Goal: Check status: Check status

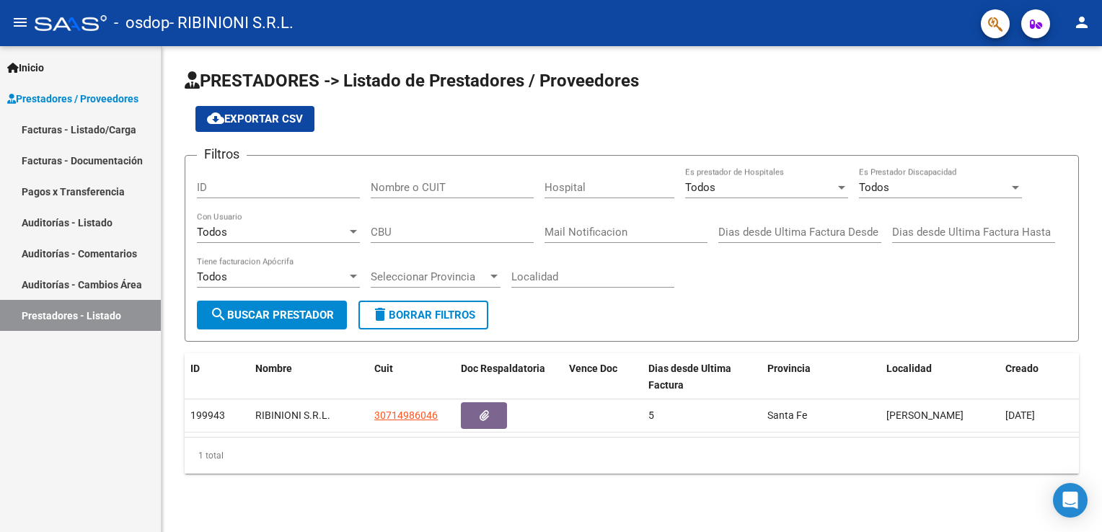
click at [108, 146] on link "Facturas - Documentación" at bounding box center [80, 160] width 161 height 31
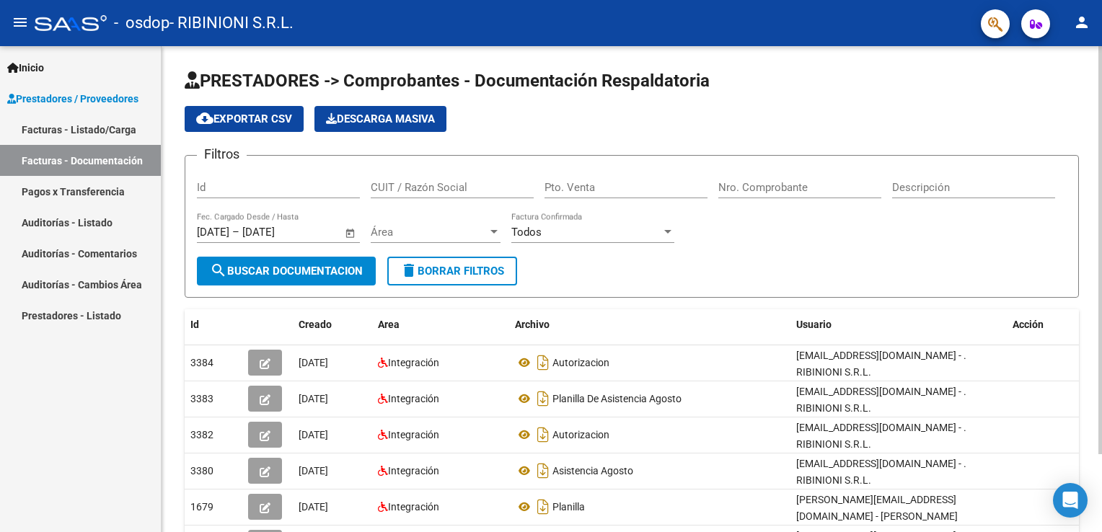
scroll to position [92, 0]
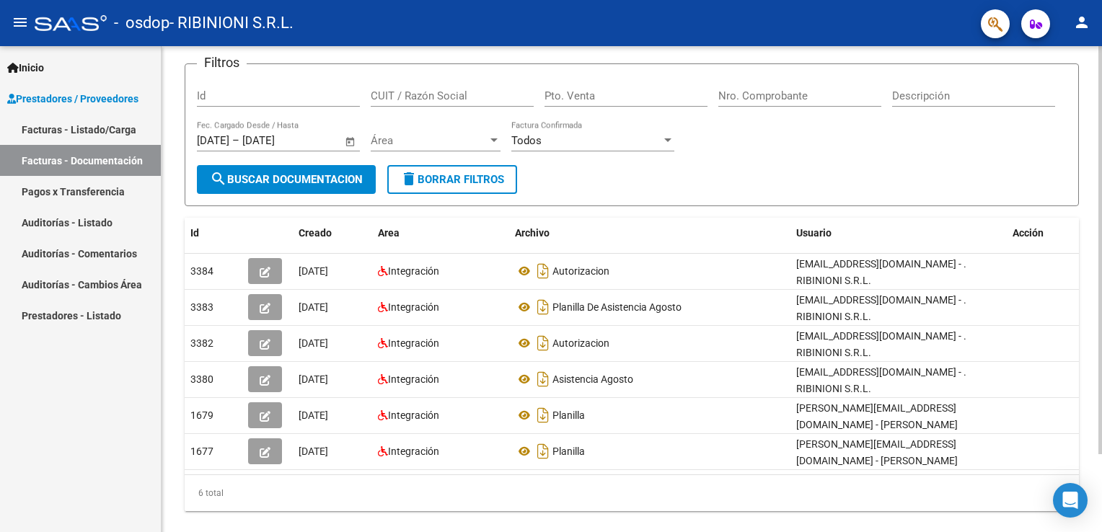
click at [1102, 316] on html "menu - osdop - RIBINIONI S.R.L. person Inicio Instructivos Contacto OS Prestado…" at bounding box center [551, 266] width 1102 height 532
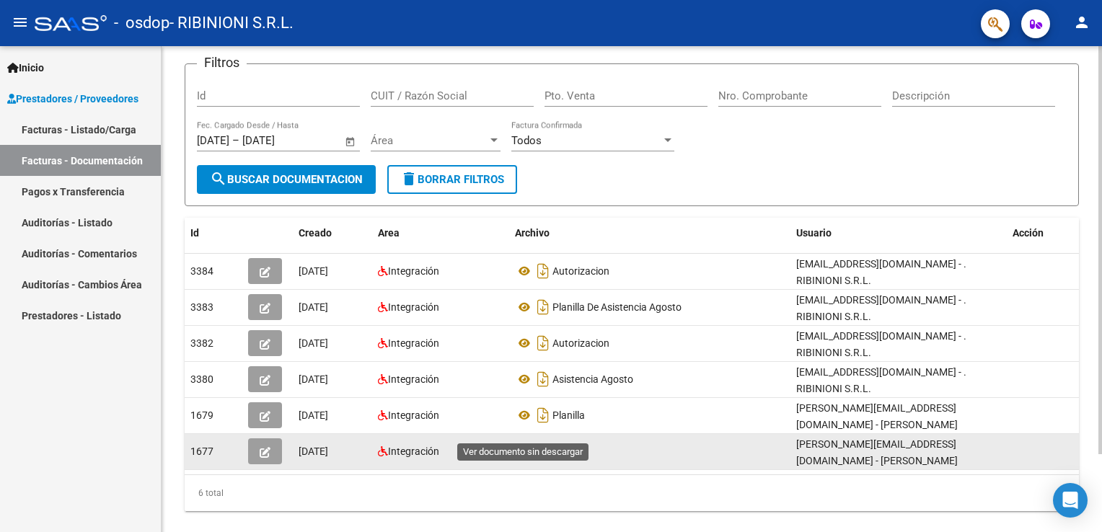
click at [522, 443] on icon at bounding box center [524, 451] width 19 height 17
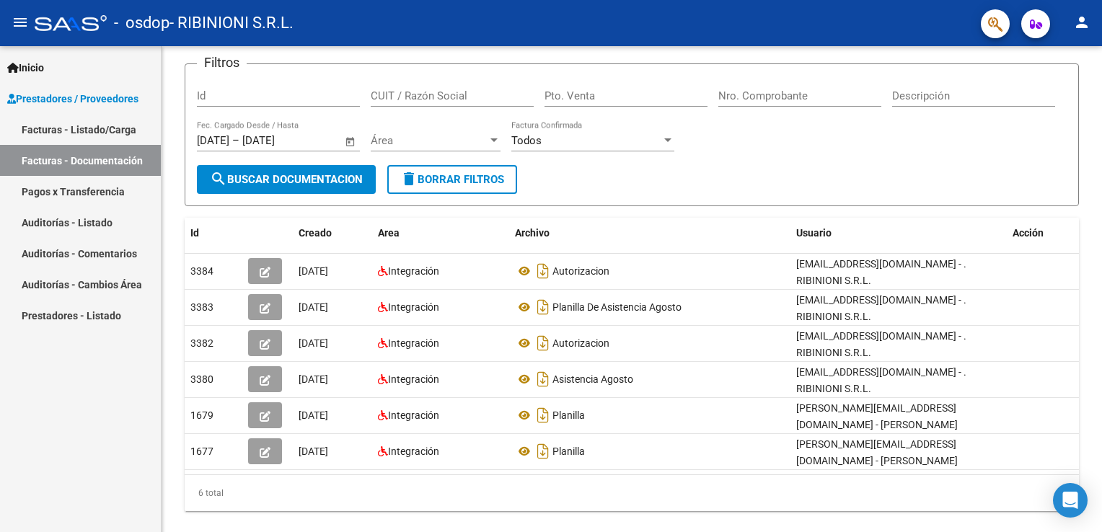
click at [78, 196] on link "Pagos x Transferencia" at bounding box center [80, 191] width 161 height 31
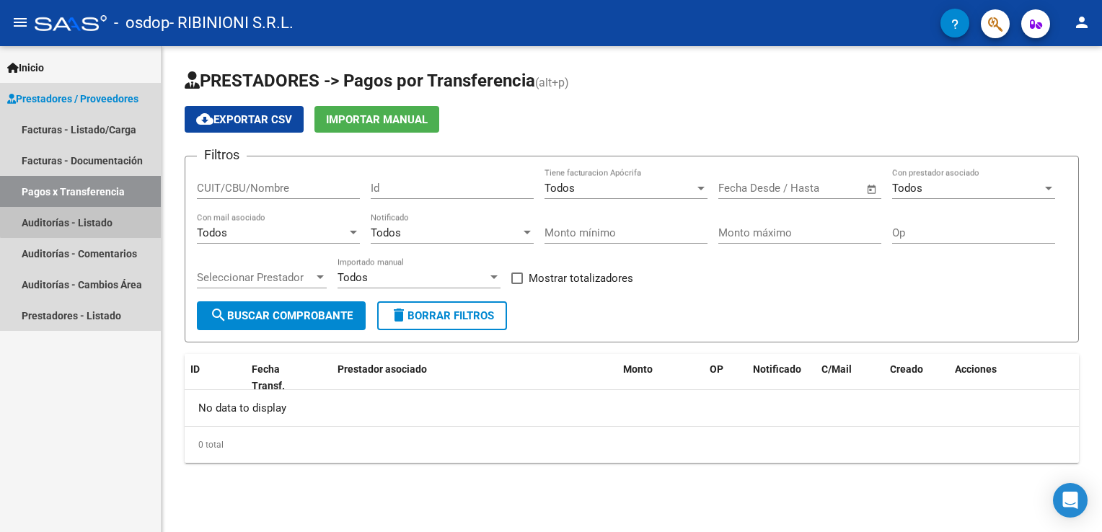
click at [84, 215] on link "Auditorías - Listado" at bounding box center [80, 222] width 161 height 31
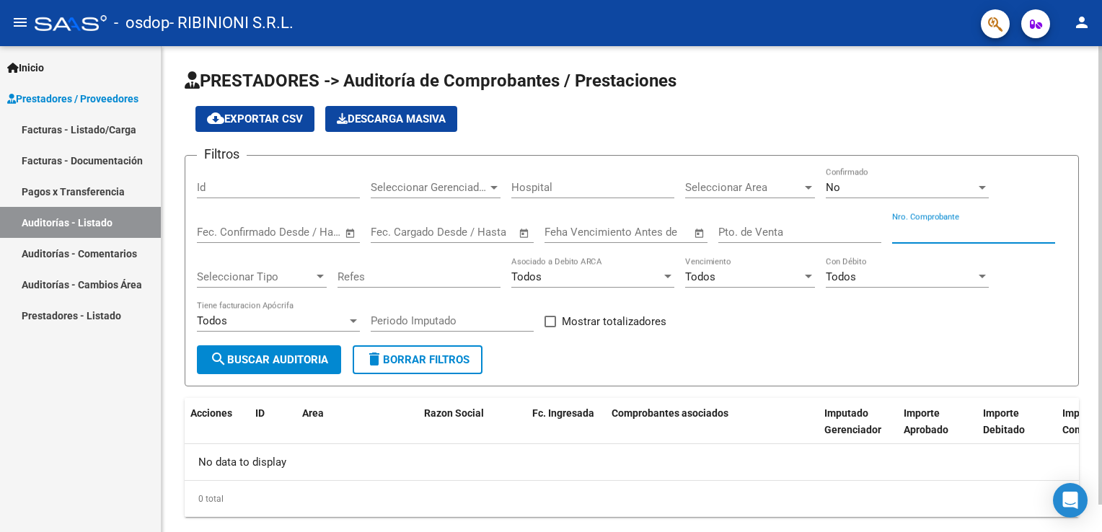
click at [936, 228] on input "Nro. Comprobante" at bounding box center [973, 232] width 163 height 13
click at [297, 356] on span "search Buscar Auditoria" at bounding box center [269, 359] width 118 height 13
click at [915, 226] on input "00002394" at bounding box center [973, 232] width 163 height 13
type input "2394"
click at [295, 358] on span "search Buscar Auditoria" at bounding box center [269, 359] width 118 height 13
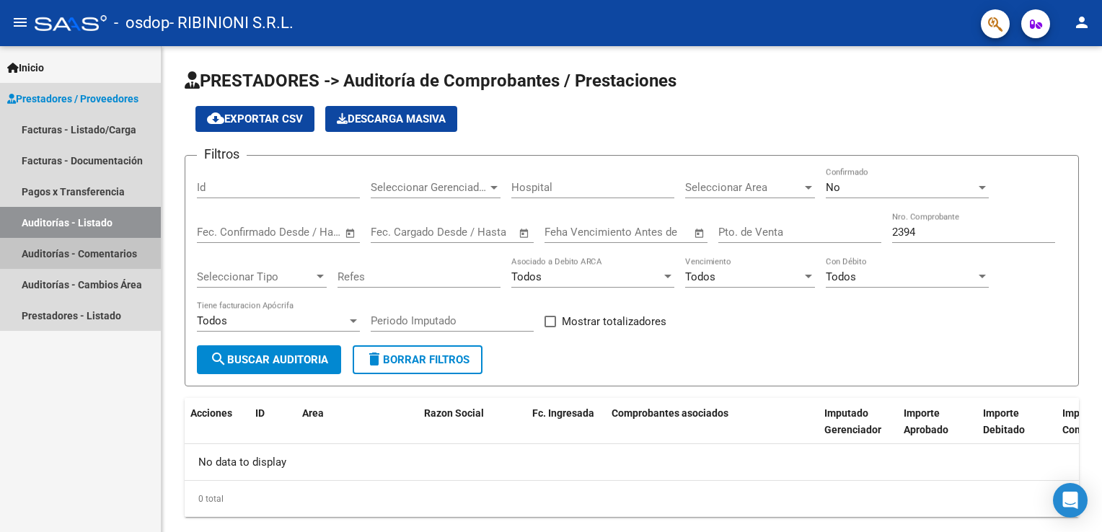
click at [78, 258] on link "Auditorías - Comentarios" at bounding box center [80, 253] width 161 height 31
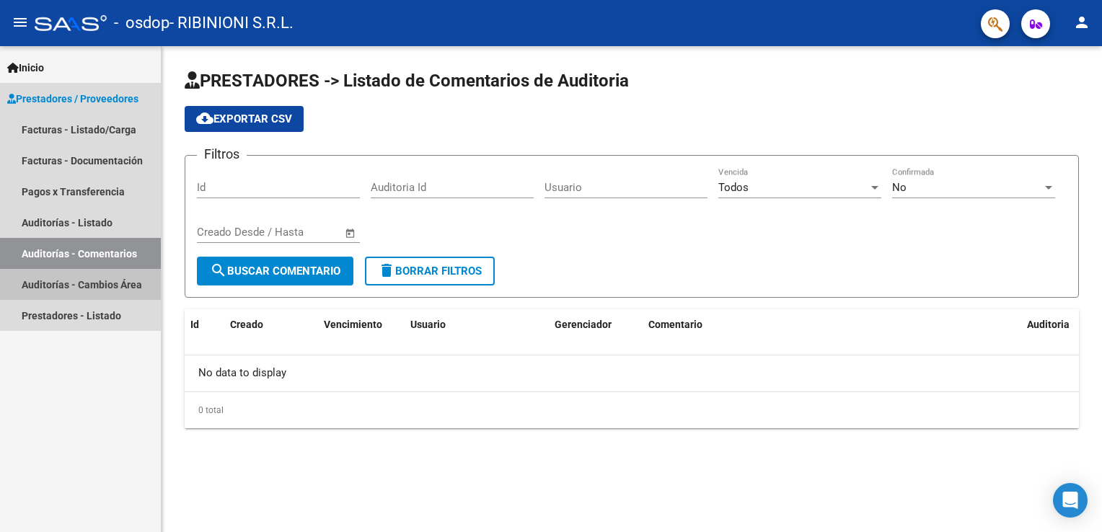
click at [69, 290] on link "Auditorías - Cambios Área" at bounding box center [80, 284] width 161 height 31
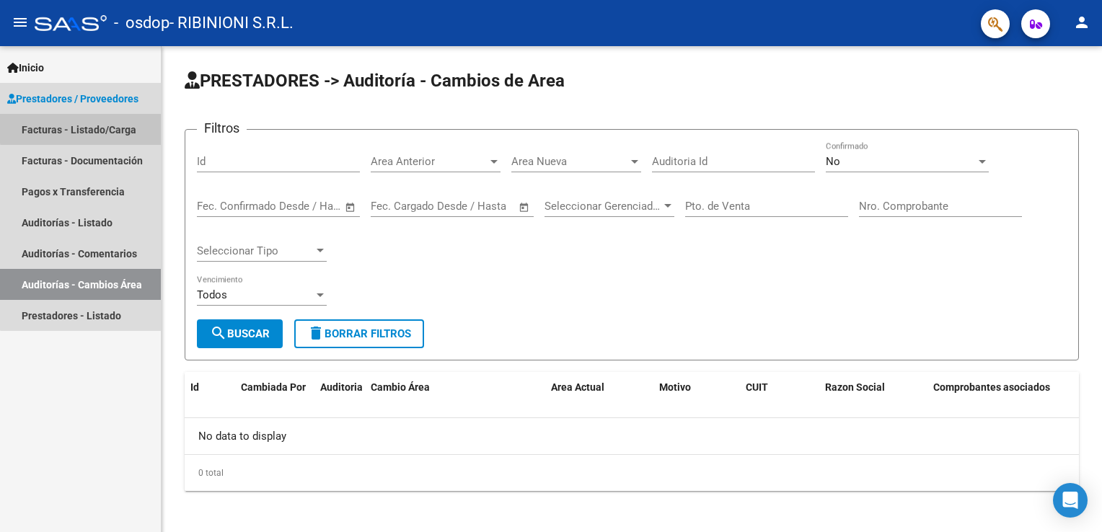
click at [105, 126] on link "Facturas - Listado/Carga" at bounding box center [80, 129] width 161 height 31
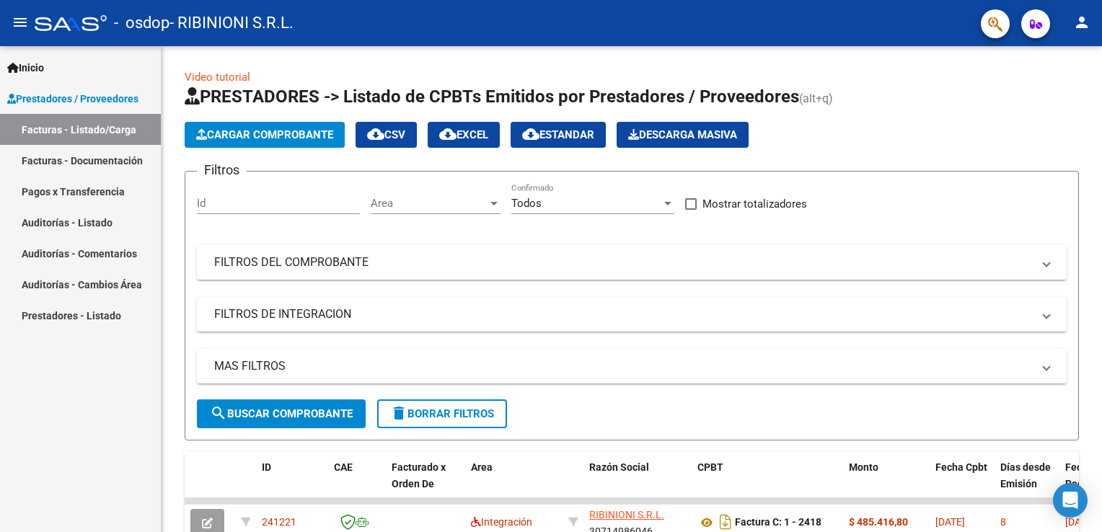
click at [87, 386] on div "Inicio Instructivos Contacto OS Prestadores / Proveedores Facturas - Listado/Ca…" at bounding box center [80, 289] width 161 height 486
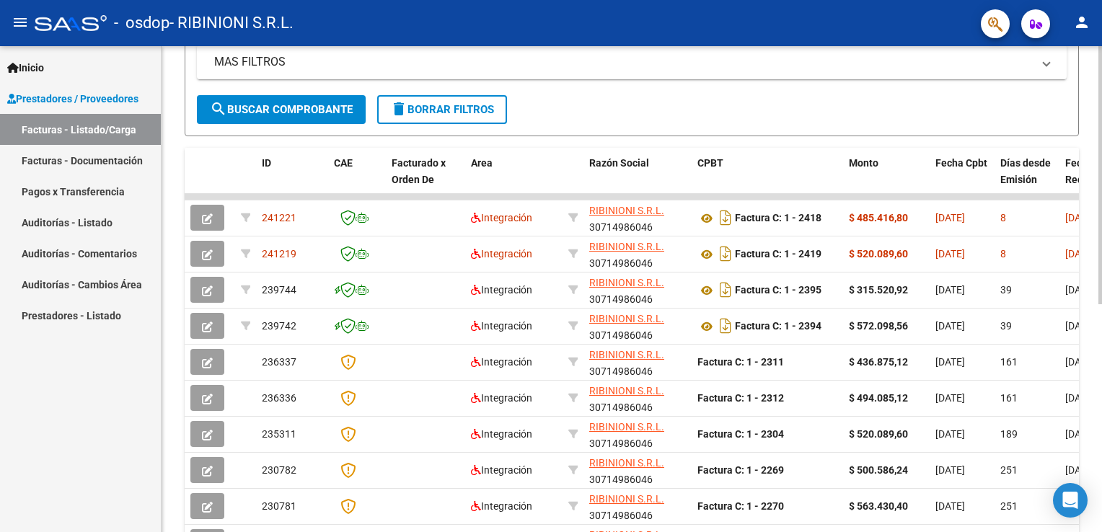
scroll to position [305, 0]
click at [1102, 452] on html "menu - osdop - RIBINIONI S.R.L. person Inicio Instructivos Contacto OS Prestado…" at bounding box center [551, 266] width 1102 height 532
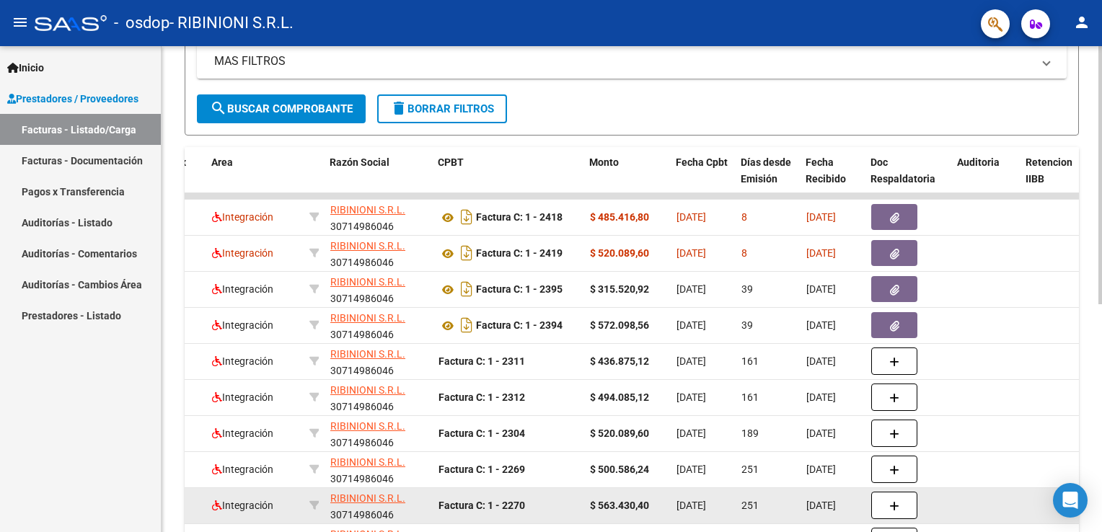
scroll to position [0, 260]
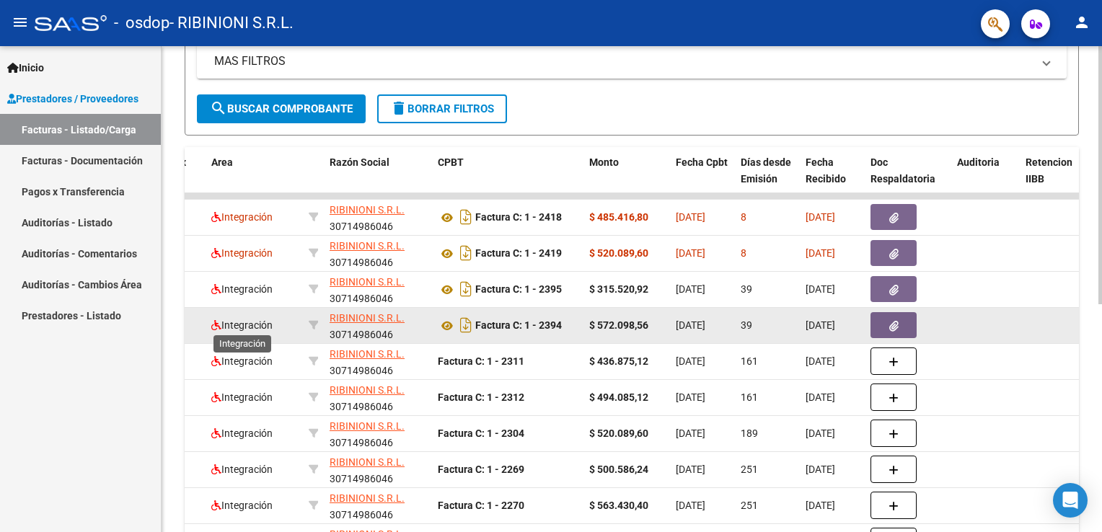
click at [242, 327] on span "Integración" at bounding box center [241, 326] width 61 height 12
click at [520, 324] on strong "Factura C: 1 - 2394" at bounding box center [518, 326] width 87 height 12
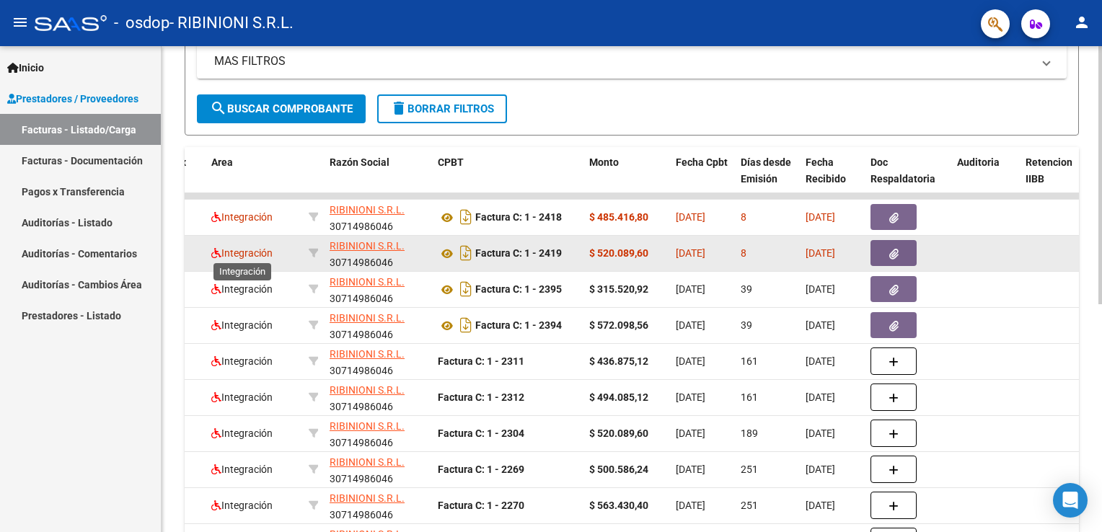
click at [253, 252] on span "Integración" at bounding box center [241, 253] width 61 height 12
